Goal: Information Seeking & Learning: Learn about a topic

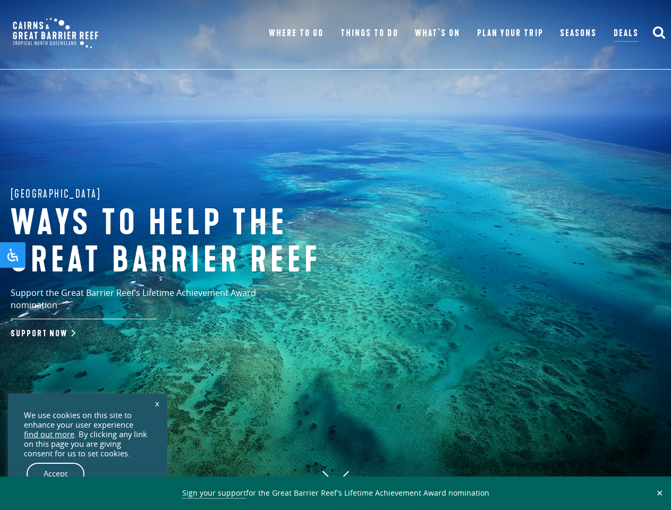
click at [335, 255] on h1 "Ways to help the great barrier reef" at bounding box center [186, 242] width 351 height 74
click at [659, 493] on button "✕" at bounding box center [659, 493] width 12 height 10
click at [659, 33] on icon "submit" at bounding box center [658, 32] width 13 height 13
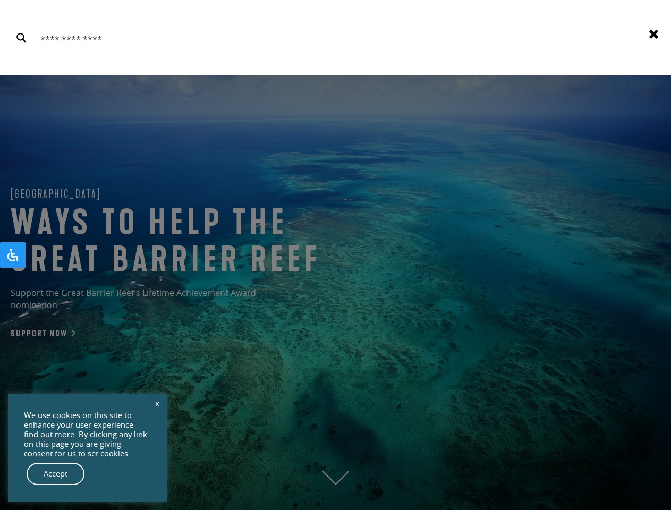
click at [157, 403] on link "x" at bounding box center [157, 403] width 15 height 23
click at [88, 474] on div "We use cookies on this site to enhance your user experience find out more . By …" at bounding box center [88, 448] width 128 height 74
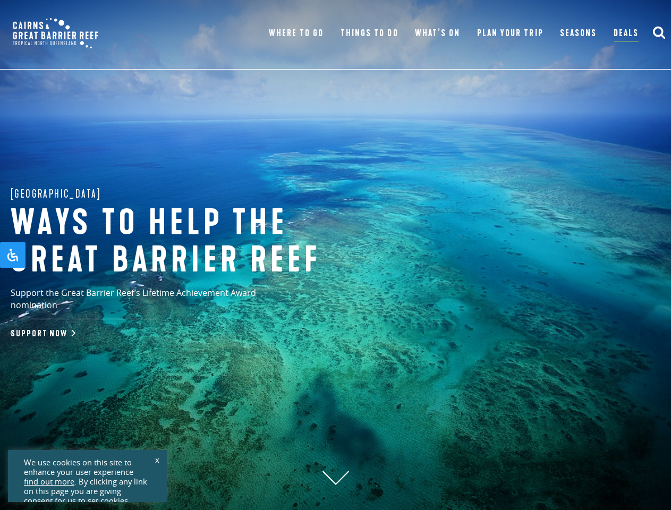
click at [56, 474] on div "Great Barrier Reef Ways to help the great barrier reef Support the Great Barrie…" at bounding box center [335, 255] width 671 height 510
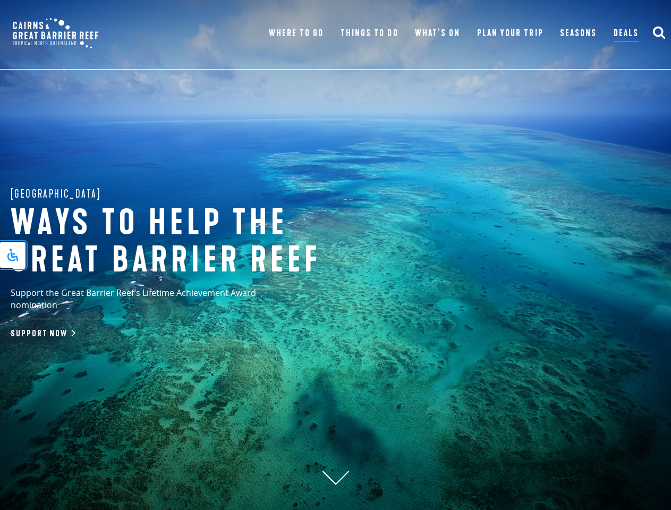
click at [13, 255] on icon "Open Accessibility Panel" at bounding box center [12, 255] width 13 height 13
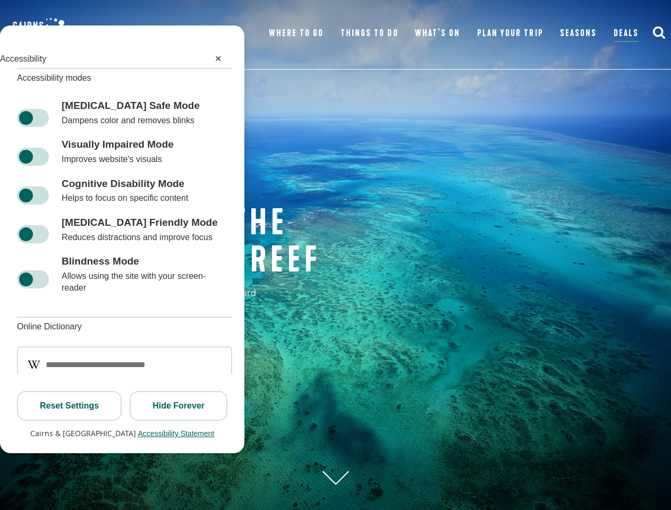
click at [13, 249] on div "[MEDICAL_DATA] Friendly Mode [MEDICAL_DATA] Friendly Mode Reduces distractions …" at bounding box center [122, 229] width 244 height 39
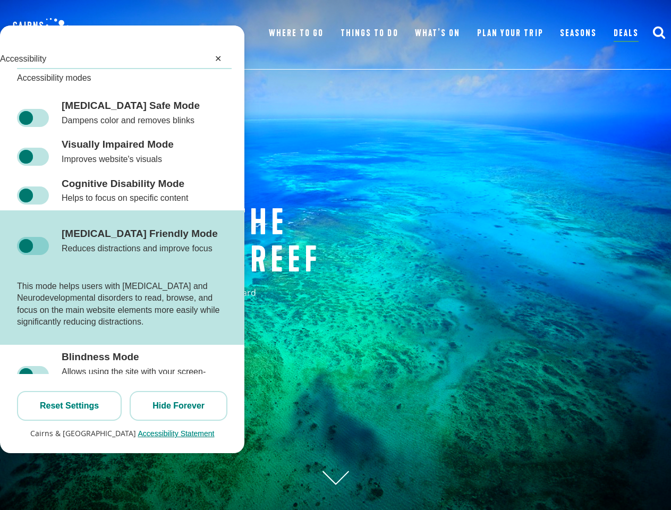
click at [13, 255] on div "[MEDICAL_DATA] Friendly Mode [MEDICAL_DATA] Friendly Mode Reduces distractions …" at bounding box center [122, 277] width 244 height 135
